Goal: Task Accomplishment & Management: Manage account settings

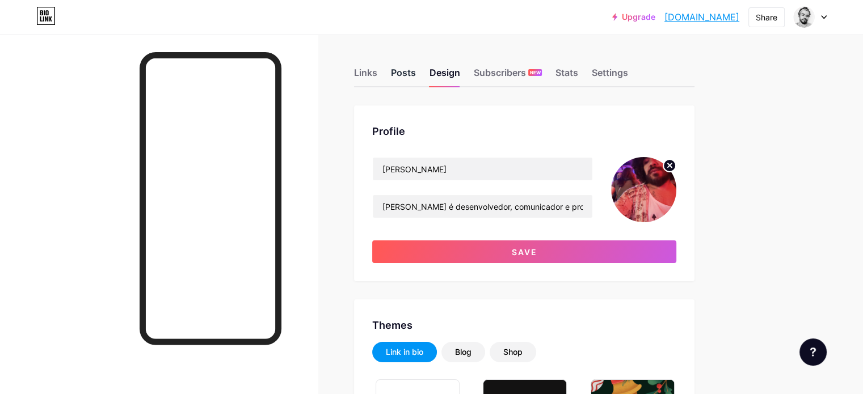
click at [416, 73] on div "Posts" at bounding box center [403, 76] width 25 height 20
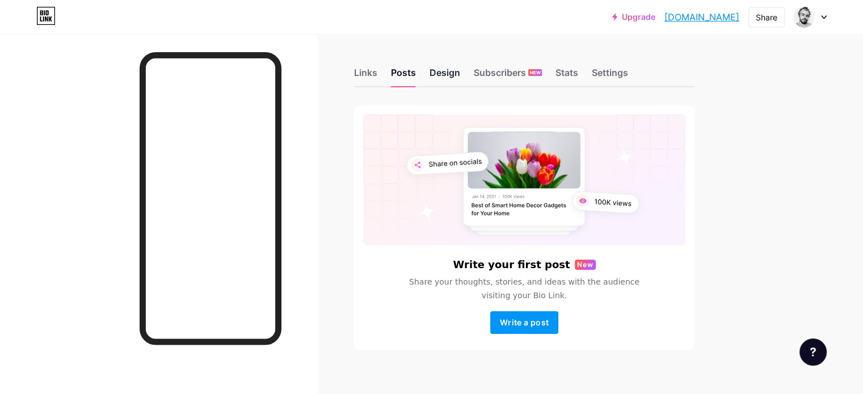
click at [460, 73] on div "Design" at bounding box center [444, 76] width 31 height 20
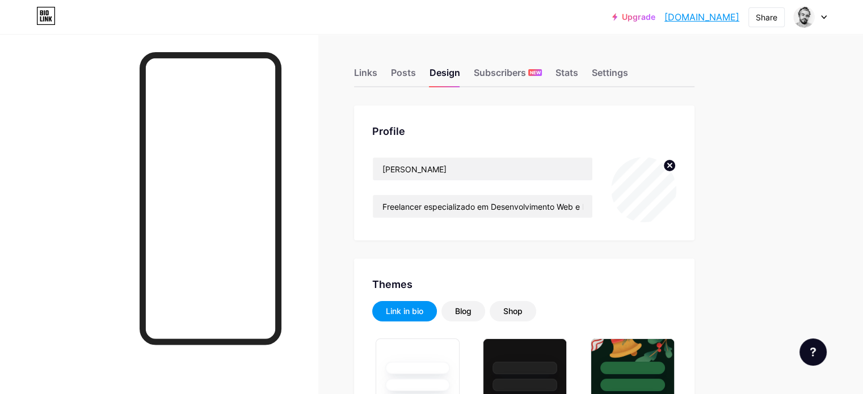
type input "#ffffff"
type input "#000000"
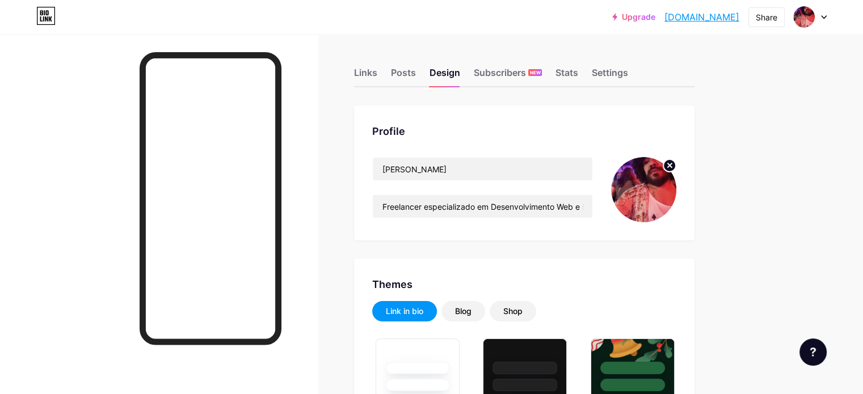
type input "#ffffff"
type input "#000000"
click at [470, 207] on input "Freelancer especializado em Desenvolvimento Web e Mobile APIs e Integrações." at bounding box center [483, 206] width 220 height 23
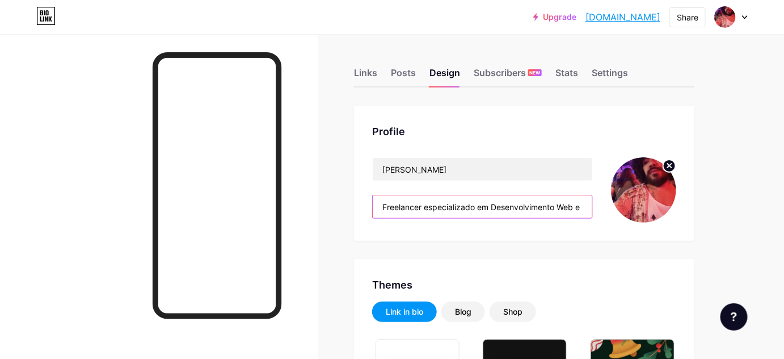
paste input "https://marcosrcamargo.bio.link/"
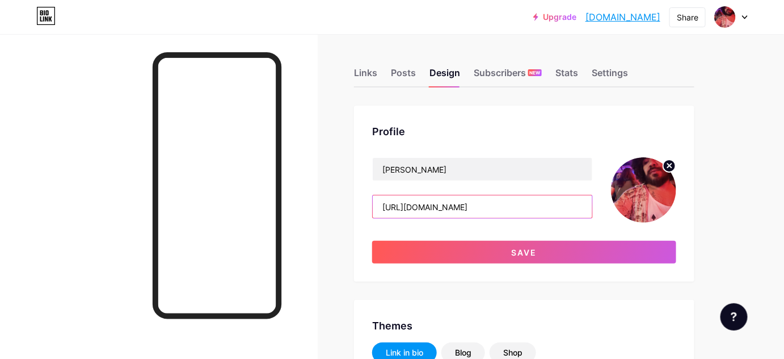
paste input "Marcos Rubens de Camargo é desenvolvedor, comunicador e produtor cultural. Form…"
click at [441, 204] on input "Marcos Rubens de Camargo é desenvolvedor, comunicador e produtor cultural. Form…" at bounding box center [483, 206] width 220 height 23
click at [542, 208] on input "Marcos Rubens de Camargo é desenvolvedor, comunicador e produtor cultural. Form…" at bounding box center [483, 206] width 220 height 23
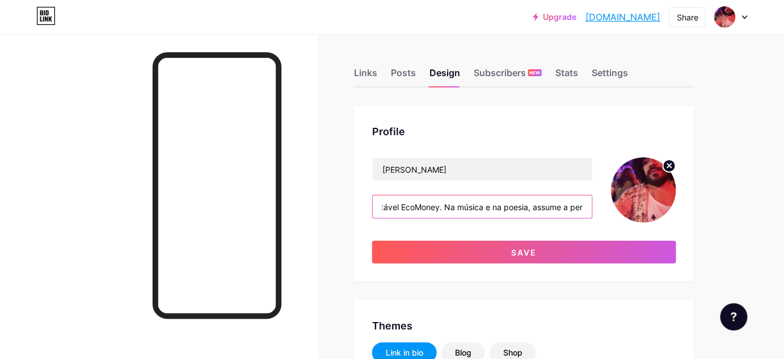
drag, startPoint x: 528, startPoint y: 209, endPoint x: 599, endPoint y: 198, distance: 71.8
click at [599, 198] on div "Marcos Camargo Marcos Rubens de Camargo é desenvolvedor, comunicador e produtor…" at bounding box center [524, 189] width 304 height 65
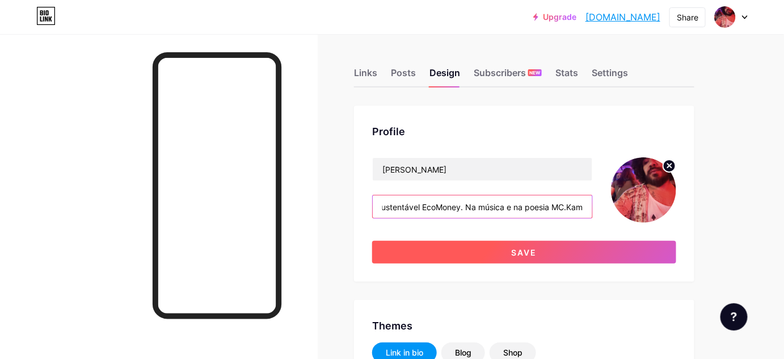
type input "Marcos Rubens de Camargo é desenvolvedor, comunicador e produtor cultural. Form…"
click at [521, 251] on span "Save" at bounding box center [525, 252] width 26 height 10
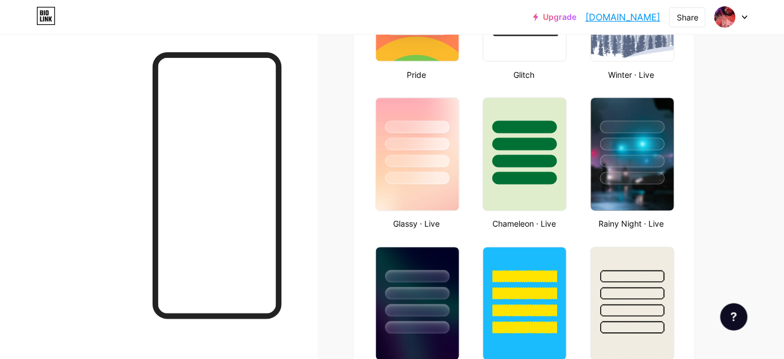
scroll to position [575, 0]
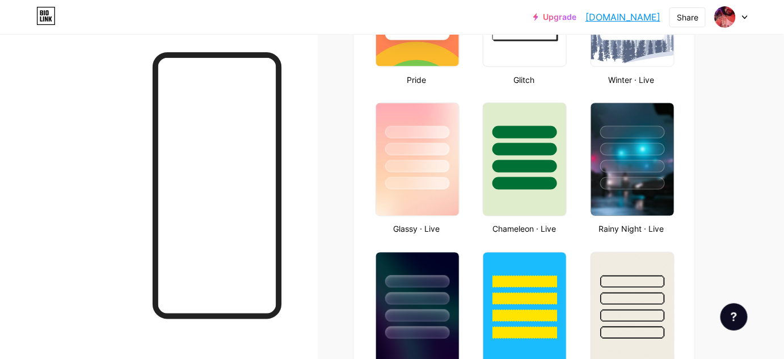
click at [620, 20] on link "[DOMAIN_NAME]" at bounding box center [622, 17] width 75 height 14
